Goal: Transaction & Acquisition: Purchase product/service

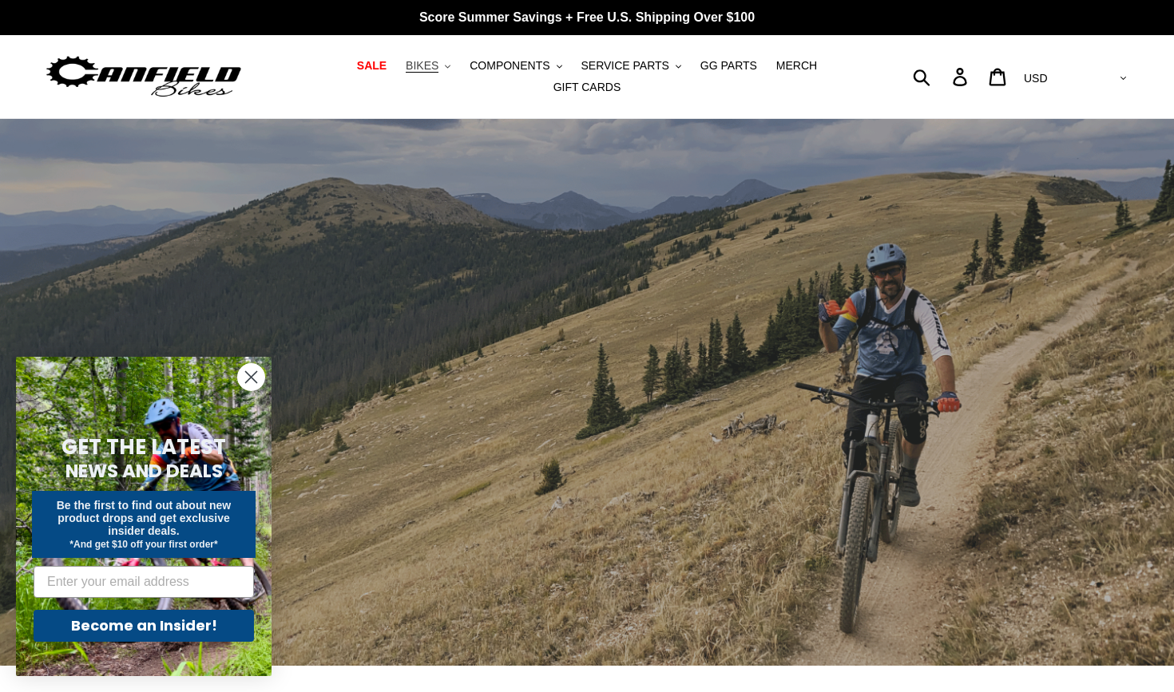
click at [426, 69] on span "BIKES" at bounding box center [422, 66] width 33 height 14
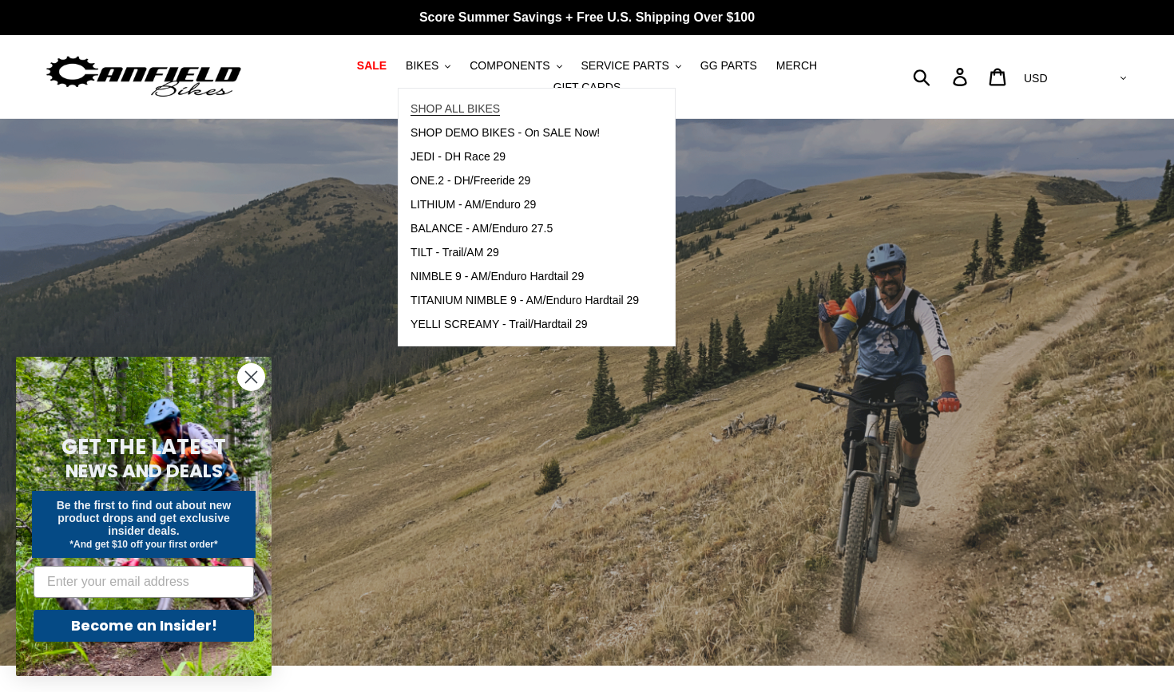
click at [442, 117] on link "SHOP ALL BIKES" at bounding box center [524, 109] width 252 height 24
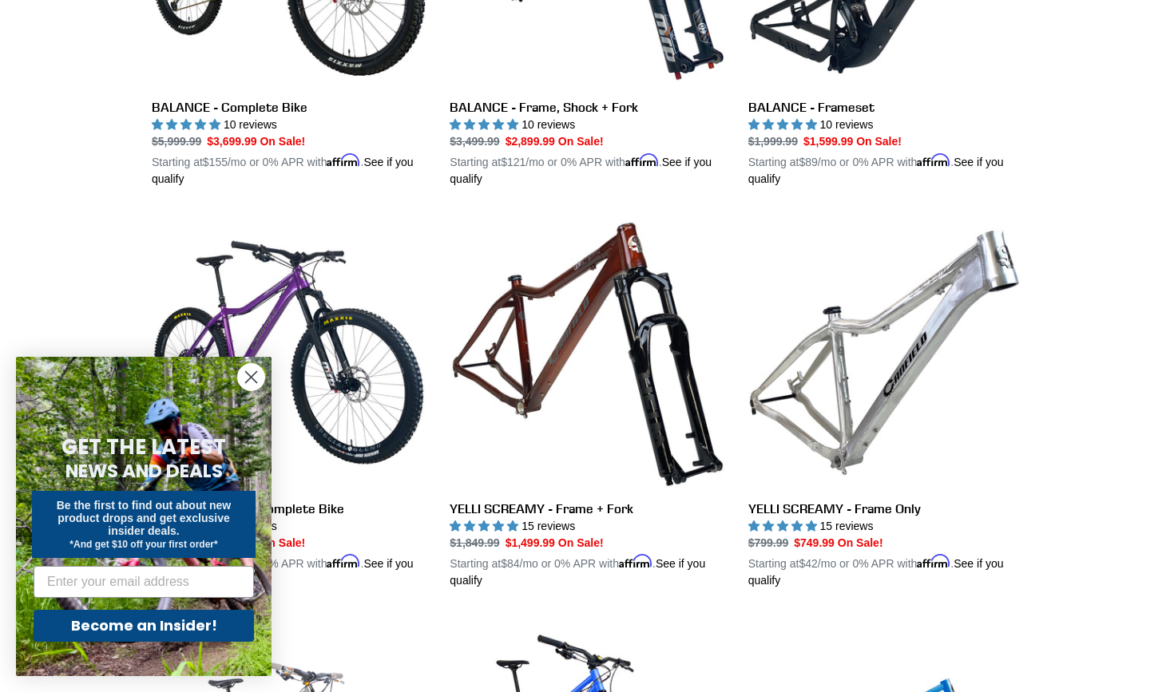
scroll to position [1064, 0]
click at [248, 381] on icon "Close dialog" at bounding box center [251, 377] width 11 height 11
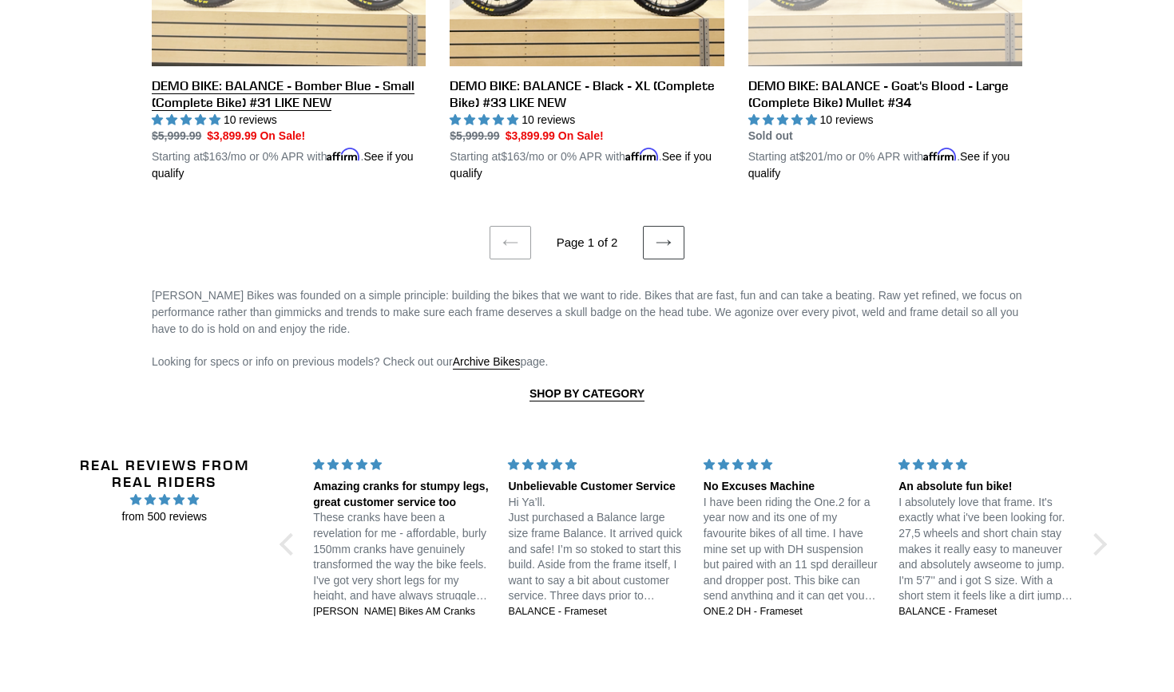
scroll to position [3496, 0]
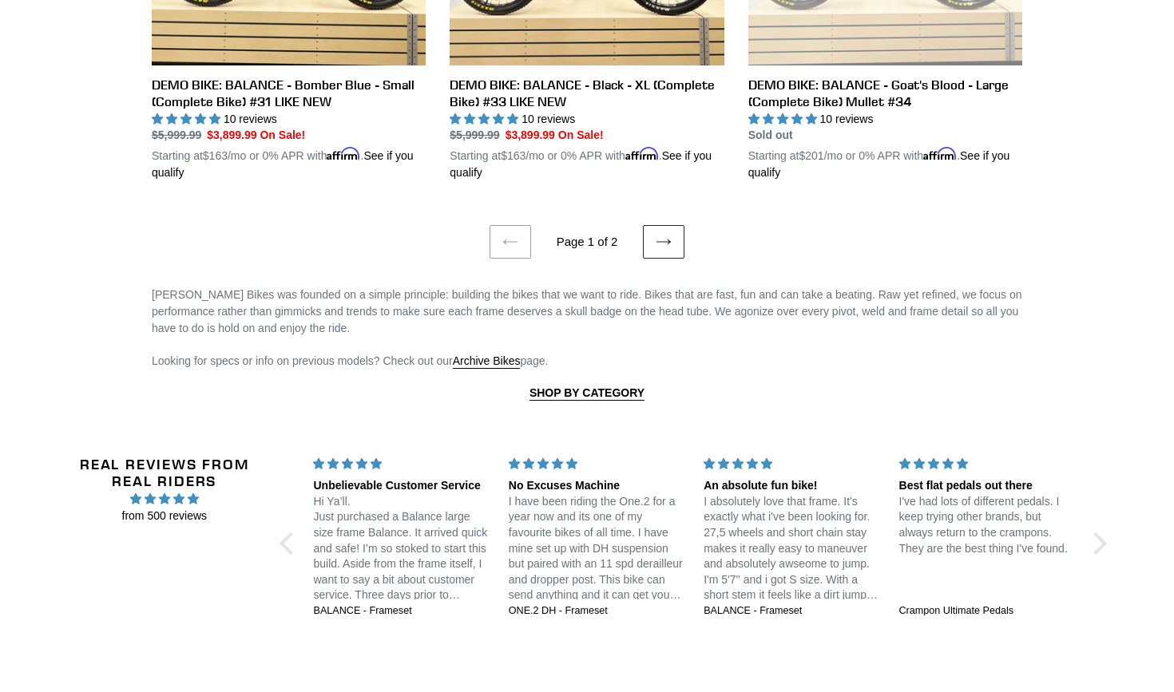
click at [665, 234] on icon at bounding box center [664, 242] width 16 height 16
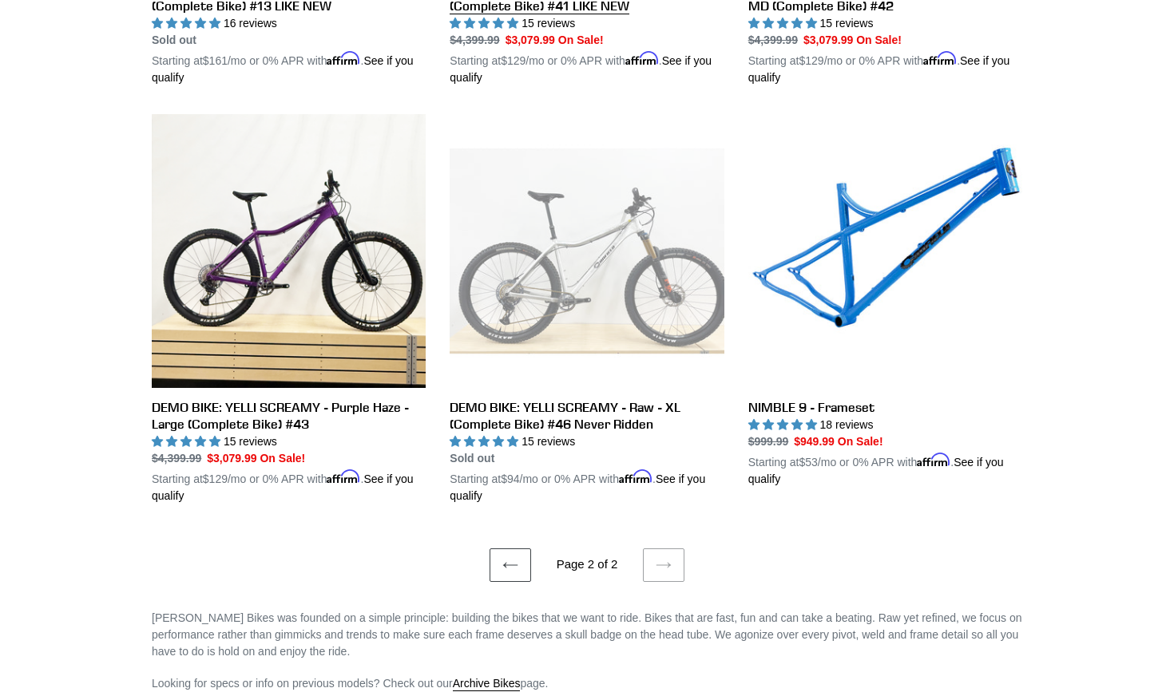
scroll to position [1618, 0]
click at [508, 557] on icon at bounding box center [510, 565] width 16 height 16
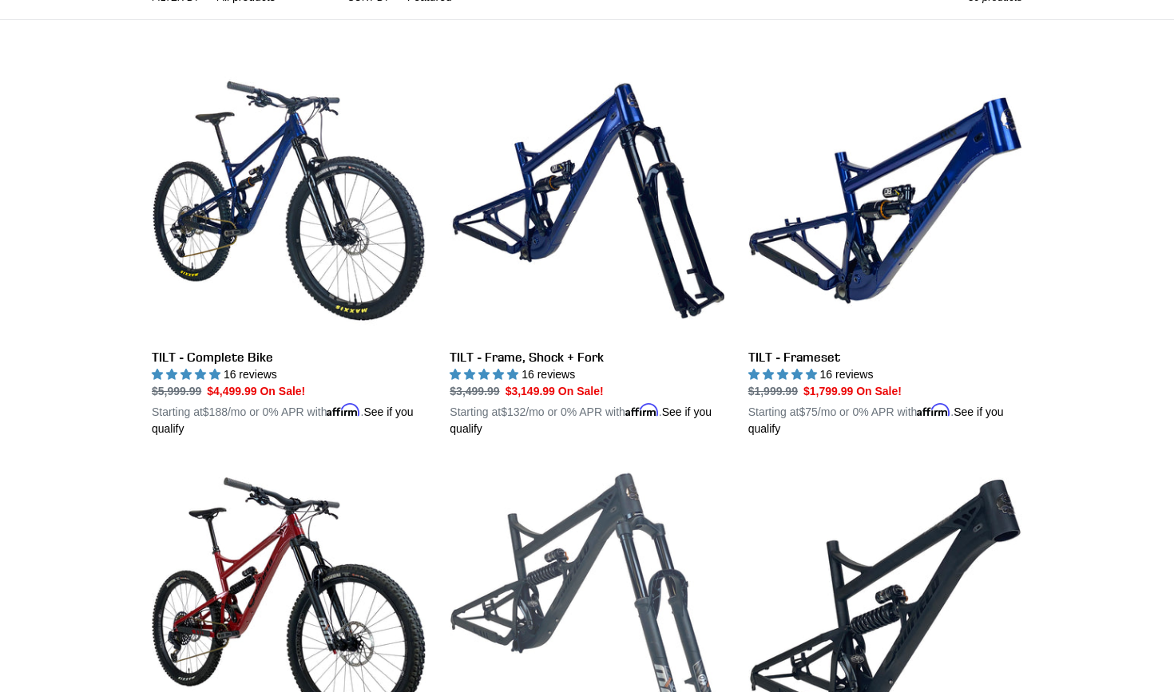
scroll to position [408, 0]
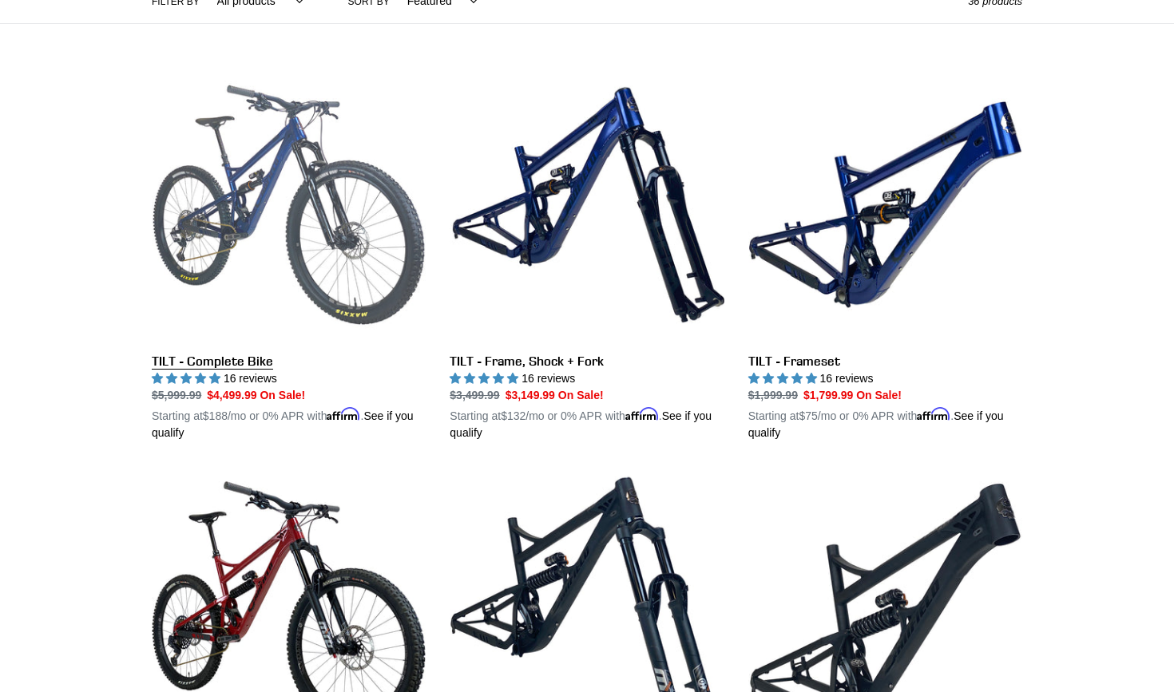
click at [236, 362] on link "TILT - Complete Bike" at bounding box center [289, 255] width 274 height 374
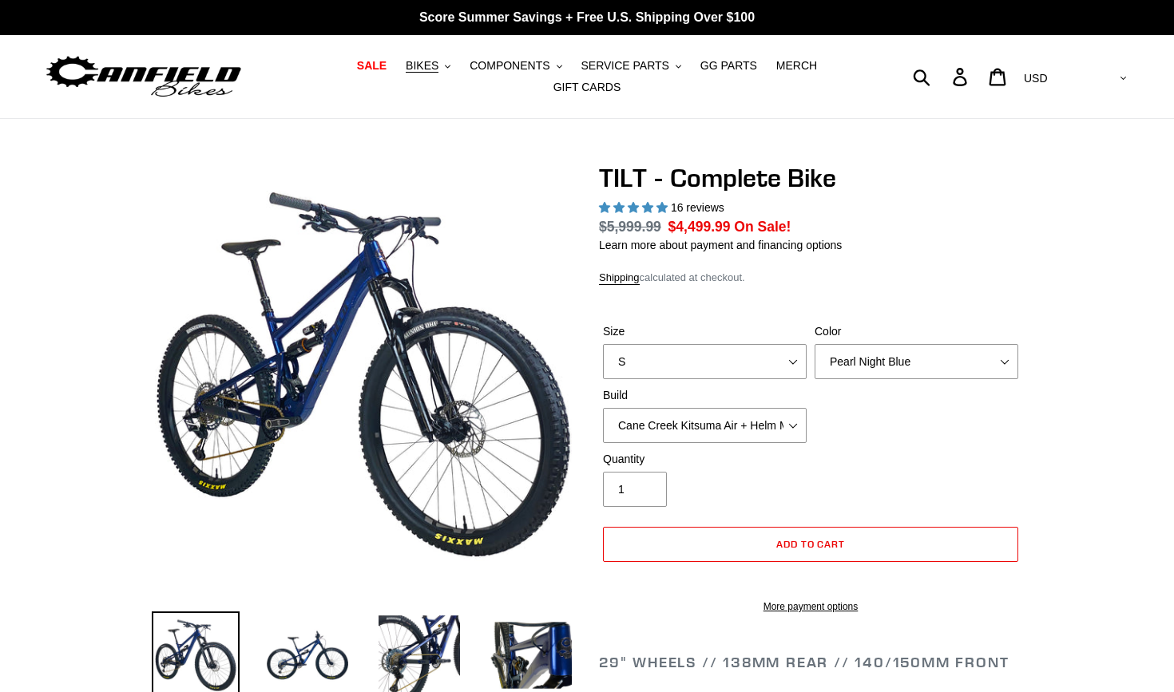
select select "highest-rating"
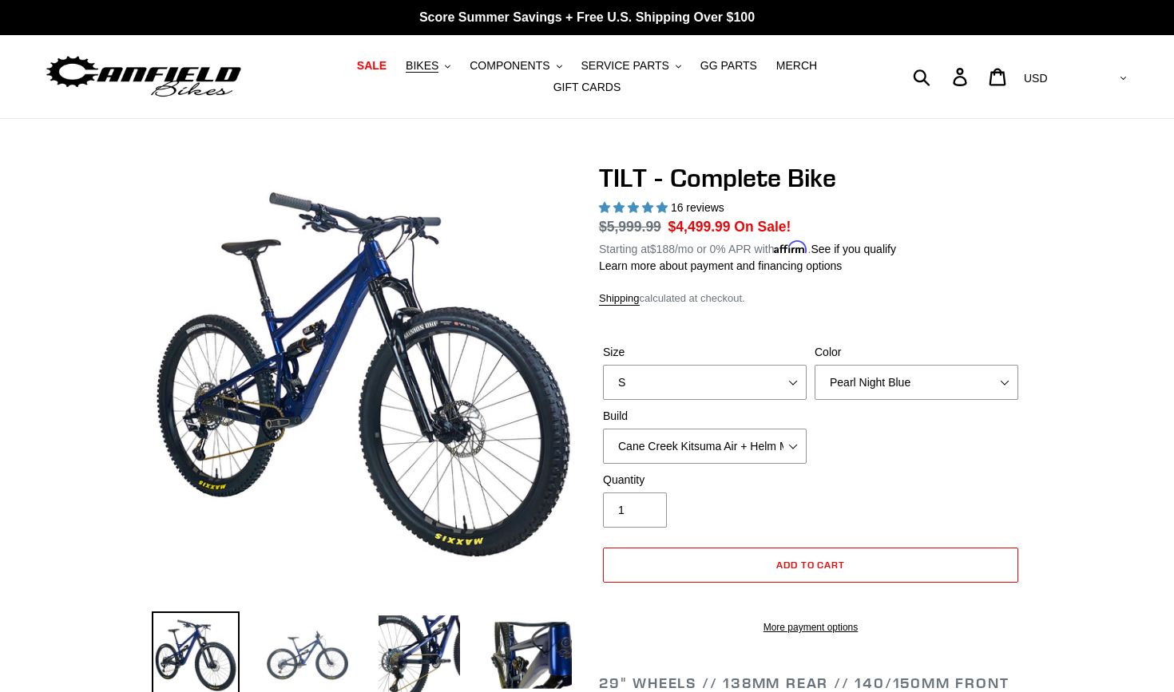
click at [312, 654] on img at bounding box center [308, 656] width 88 height 88
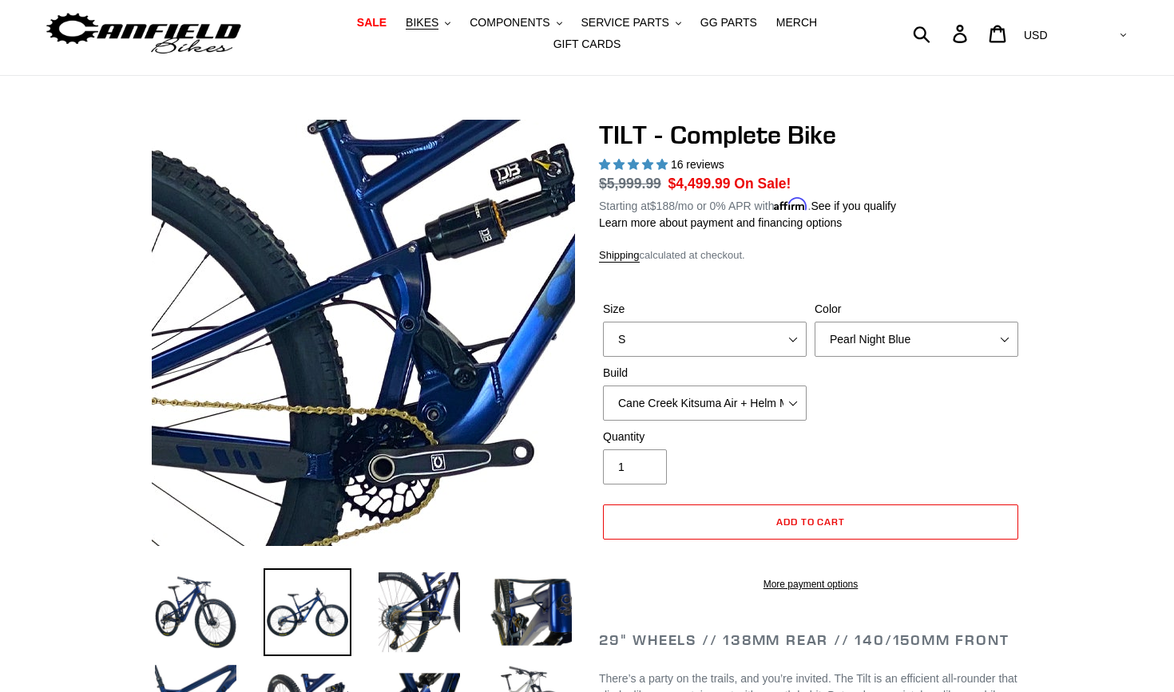
scroll to position [50, 0]
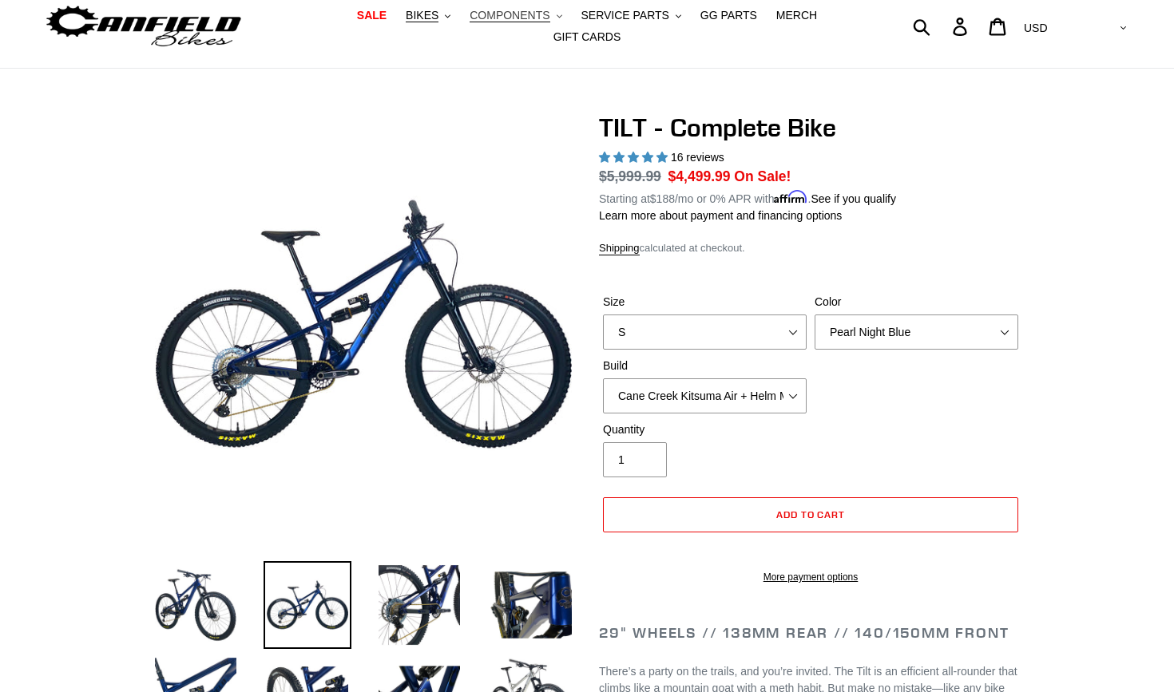
click at [562, 18] on icon ".cls-1{fill:#231f20}" at bounding box center [560, 17] width 6 height 6
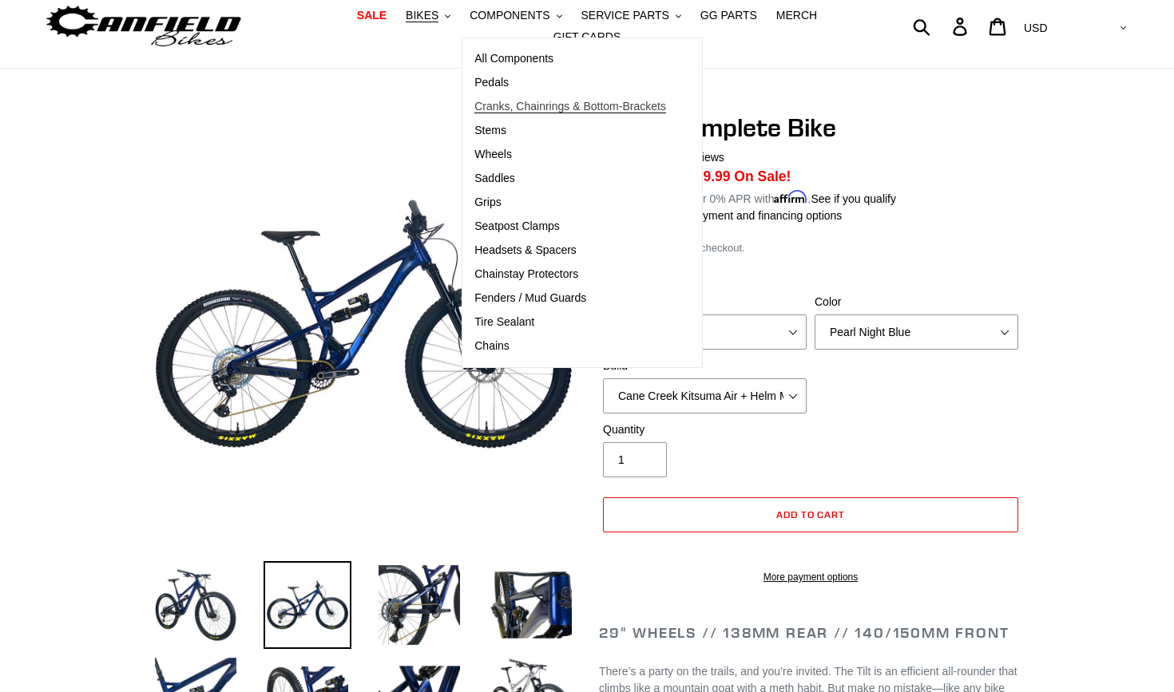
click at [518, 105] on span "Cranks, Chainrings & Bottom-Brackets" at bounding box center [570, 107] width 192 height 14
